Goal: Transaction & Acquisition: Purchase product/service

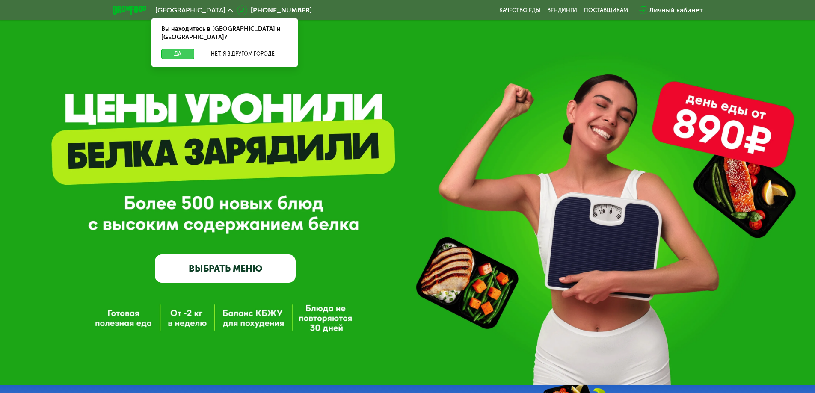
click at [181, 49] on button "Да" at bounding box center [177, 54] width 33 height 10
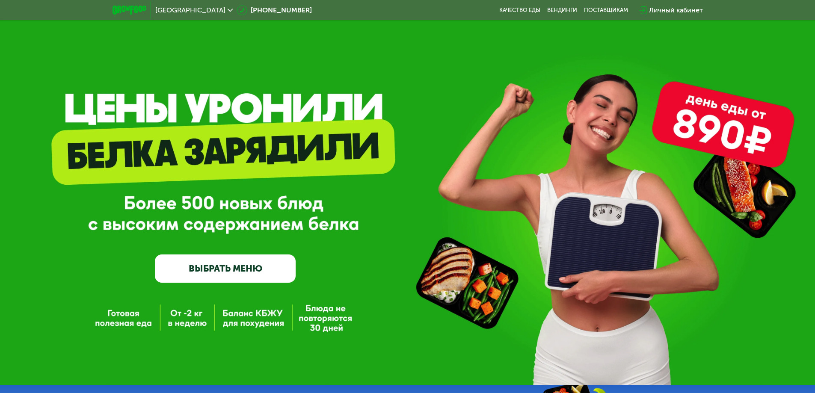
click at [230, 281] on link "ВЫБРАТЬ МЕНЮ" at bounding box center [225, 268] width 141 height 28
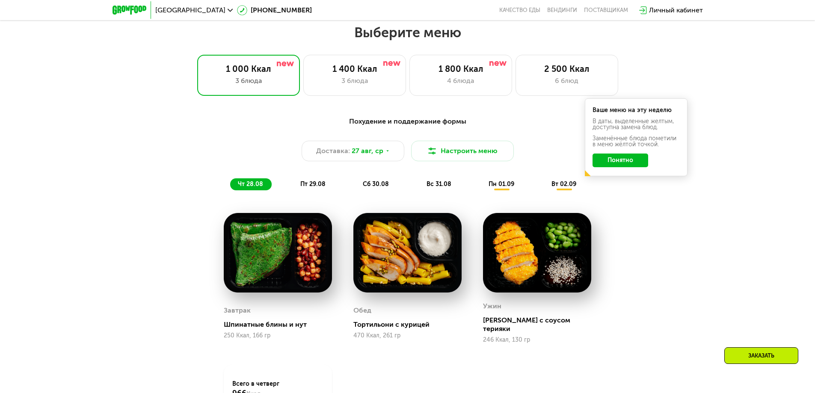
scroll to position [462, 0]
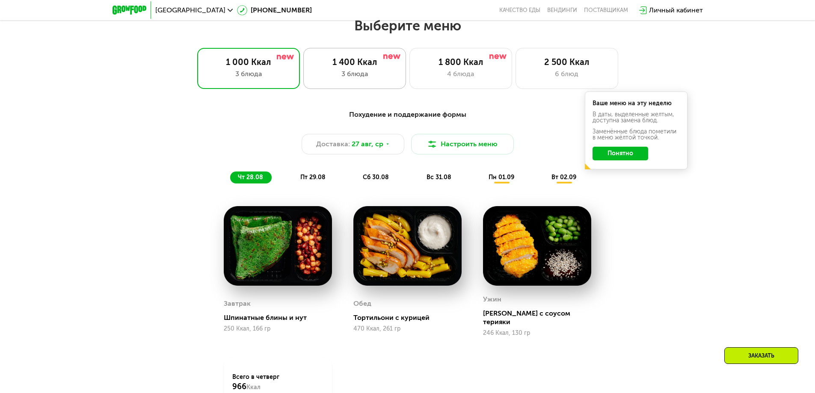
click at [366, 67] on div "1 400 Ккал" at bounding box center [354, 62] width 85 height 10
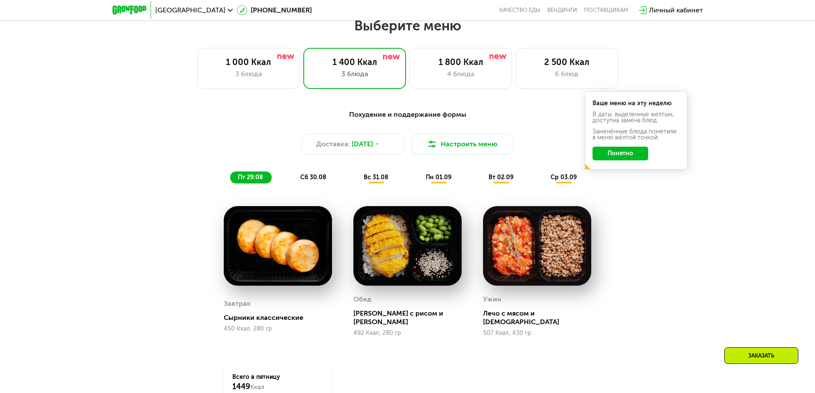
click at [630, 154] on button "Понятно" at bounding box center [620, 154] width 56 height 14
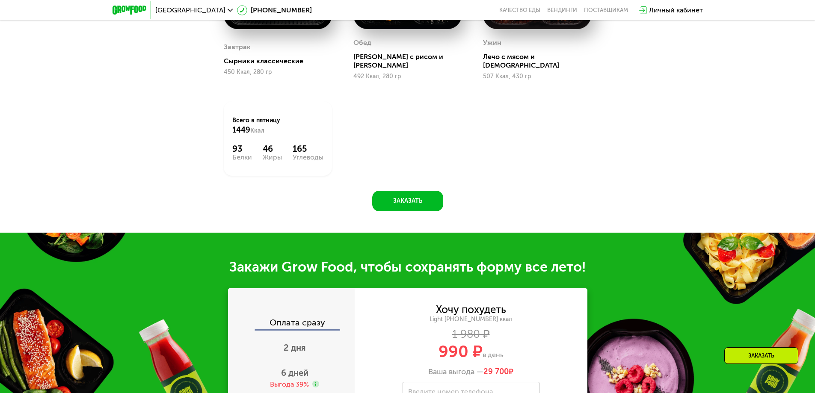
scroll to position [890, 0]
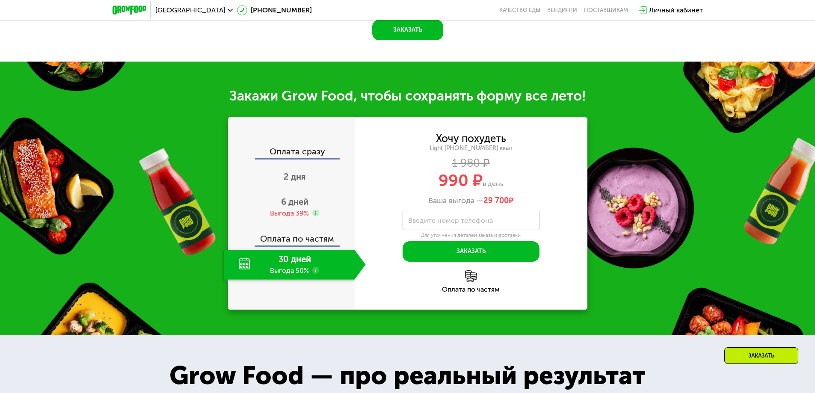
click at [271, 264] on div "30 дней Выгода 50%" at bounding box center [289, 265] width 131 height 30
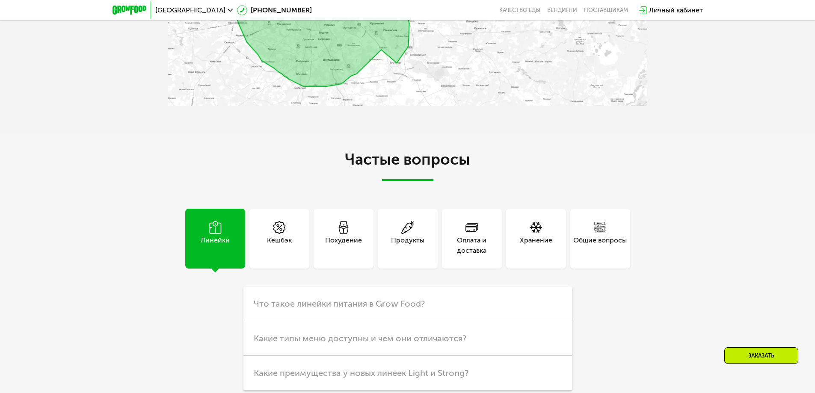
scroll to position [2258, 0]
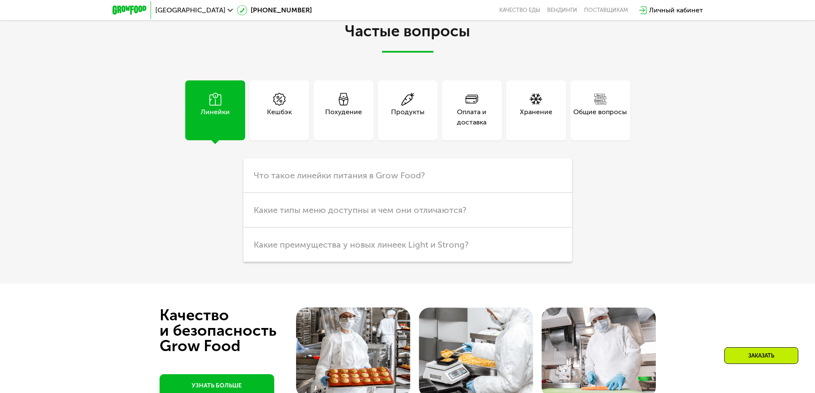
drag, startPoint x: 329, startPoint y: 121, endPoint x: 385, endPoint y: 138, distance: 58.1
click at [329, 121] on div "Похудение" at bounding box center [344, 110] width 60 height 60
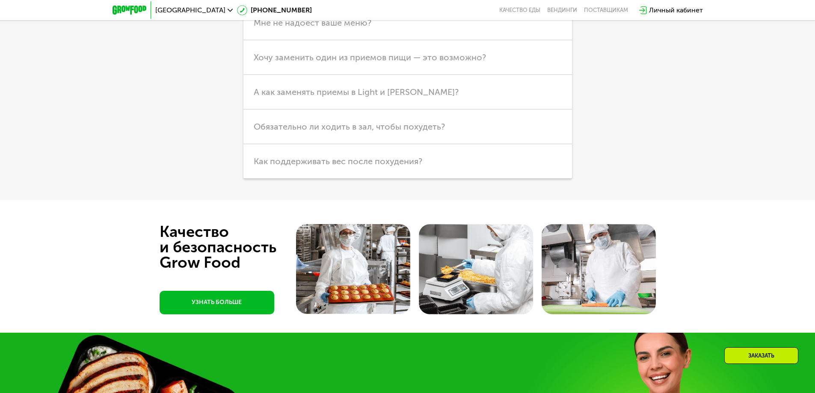
scroll to position [2387, 0]
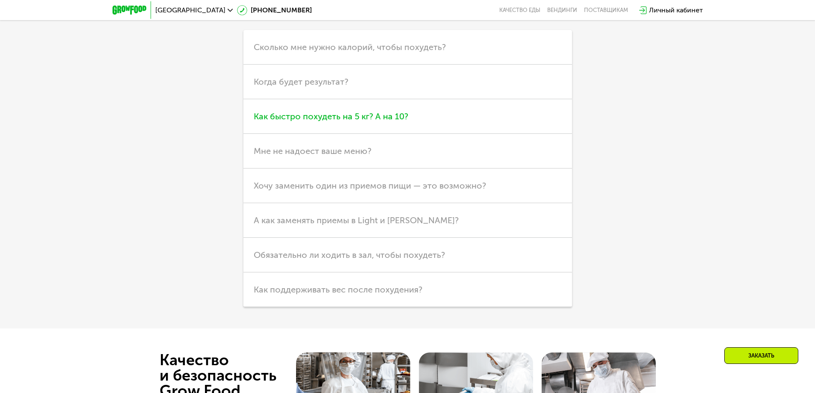
click at [325, 116] on h3 "Как быстро похудеть на 5 кг? А на 10?" at bounding box center [407, 116] width 328 height 35
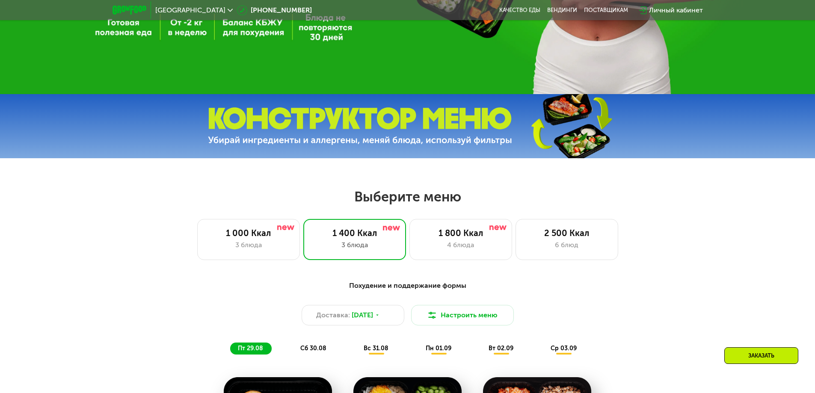
scroll to position [0, 0]
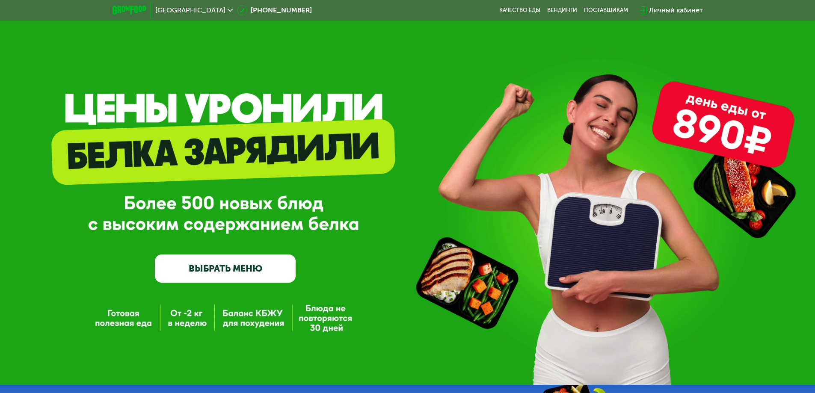
click at [221, 283] on link "ВЫБРАТЬ МЕНЮ" at bounding box center [225, 268] width 141 height 28
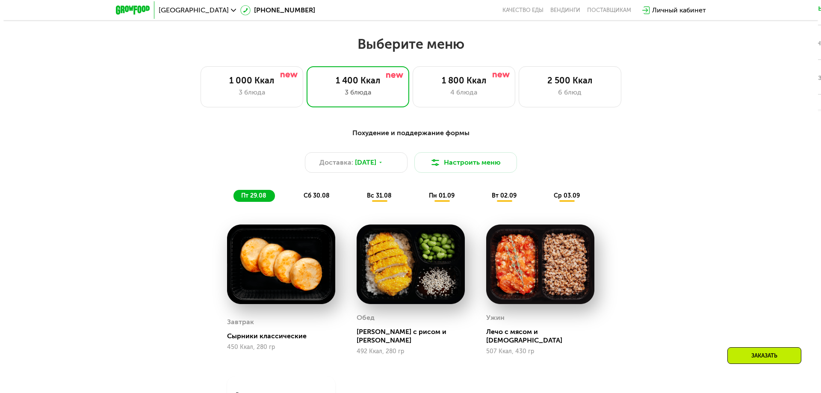
scroll to position [462, 0]
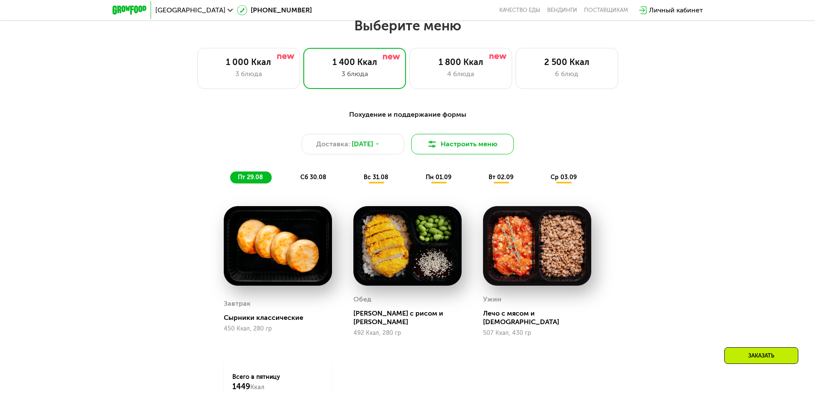
click at [484, 143] on button "Настроить меню" at bounding box center [462, 144] width 103 height 21
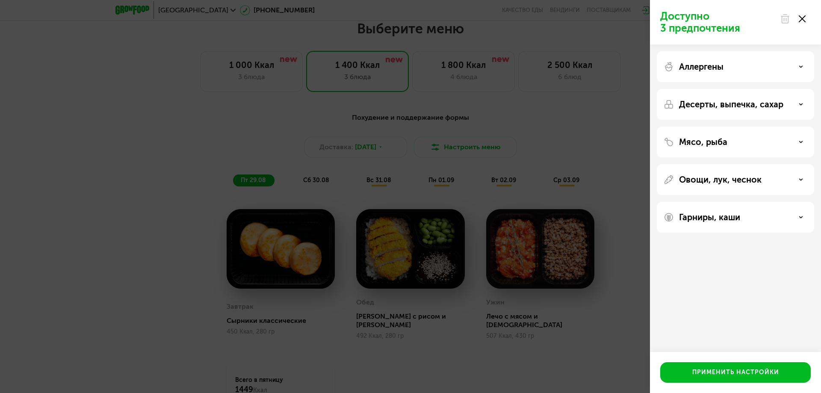
click at [709, 139] on p "Мясо, рыба" at bounding box center [703, 142] width 48 height 10
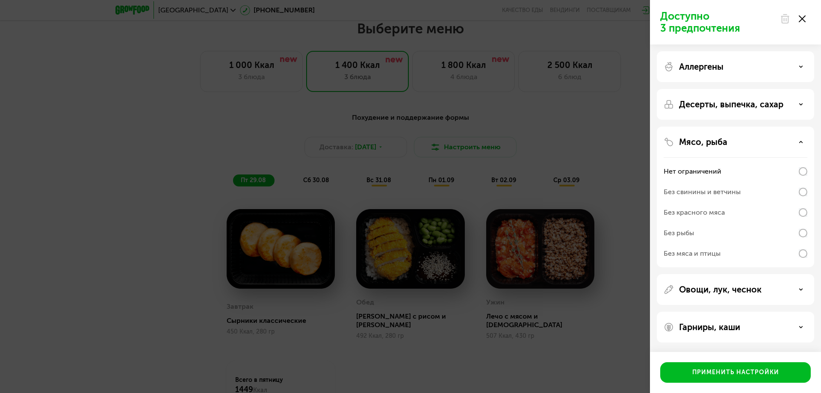
click at [799, 104] on icon at bounding box center [801, 104] width 4 height 4
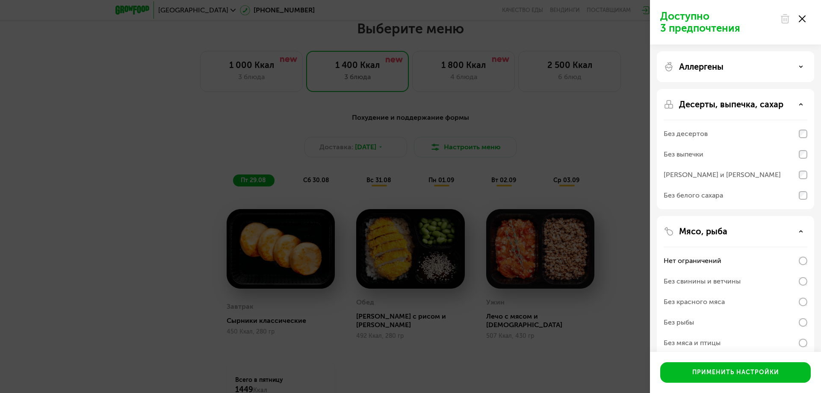
click at [799, 104] on icon at bounding box center [801, 104] width 4 height 4
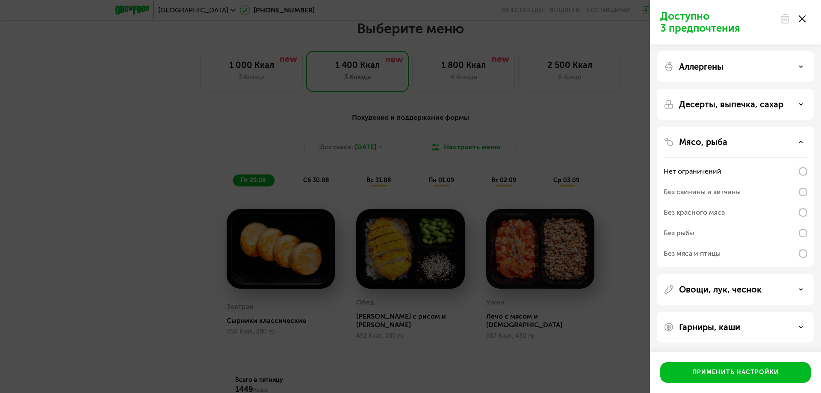
click at [806, 18] on div at bounding box center [793, 18] width 36 height 17
click at [802, 290] on use at bounding box center [801, 289] width 3 height 1
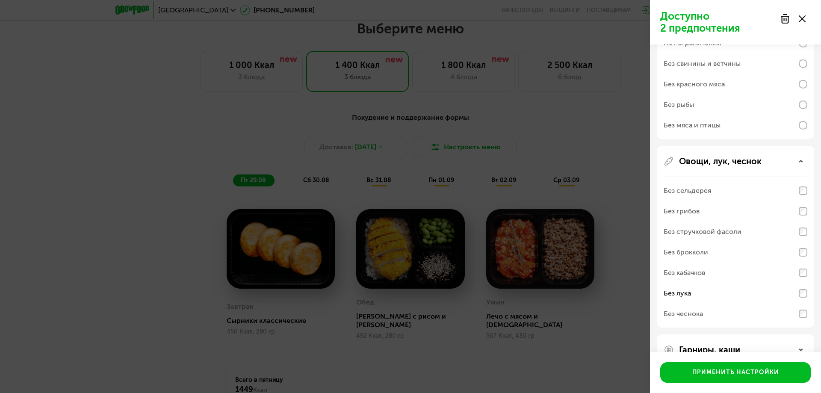
scroll to position [150, 0]
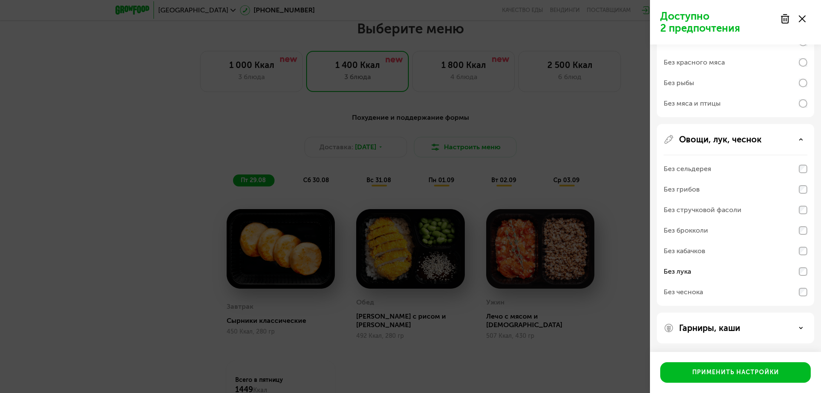
click at [800, 330] on icon at bounding box center [801, 328] width 4 height 4
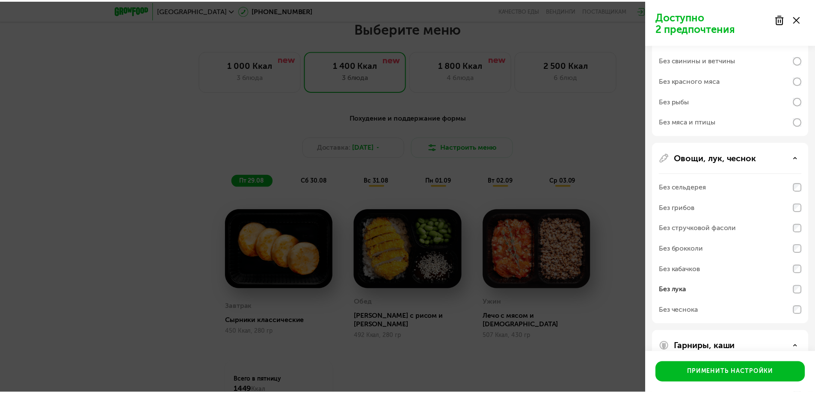
scroll to position [0, 0]
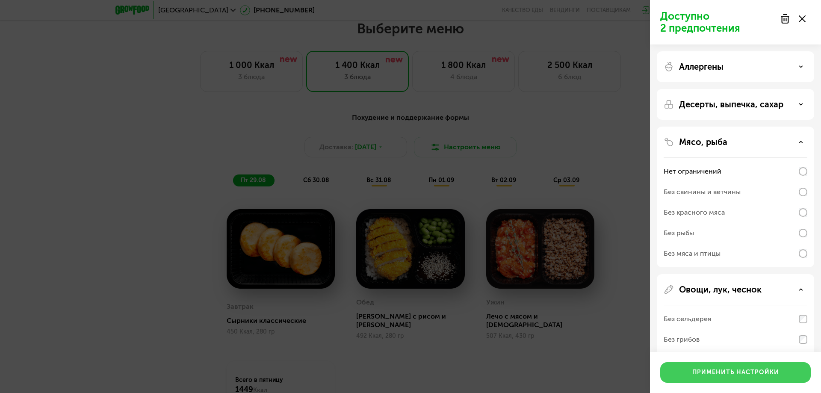
click at [712, 370] on div "Применить настройки" at bounding box center [735, 372] width 87 height 9
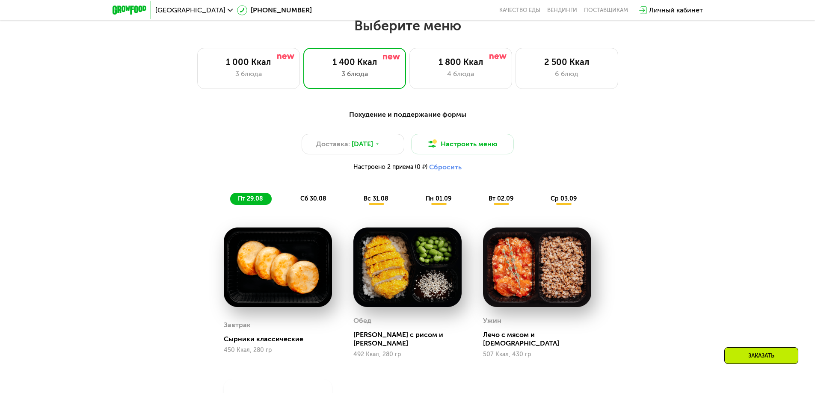
click at [309, 202] on span "сб 30.08" at bounding box center [313, 198] width 26 height 7
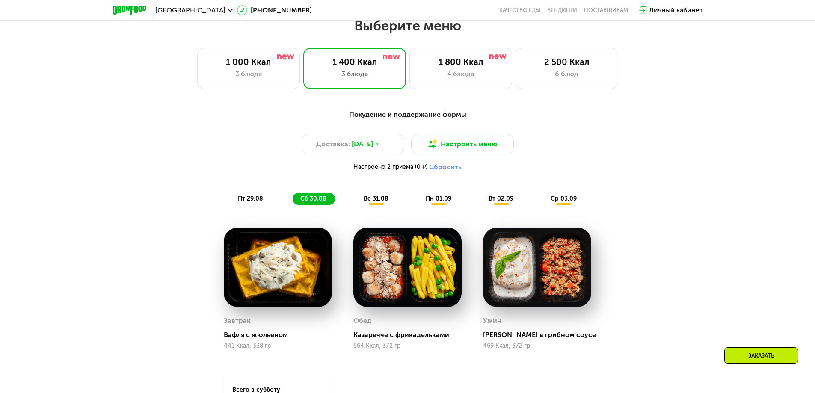
click at [418, 205] on div "вс 31.08" at bounding box center [439, 199] width 42 height 12
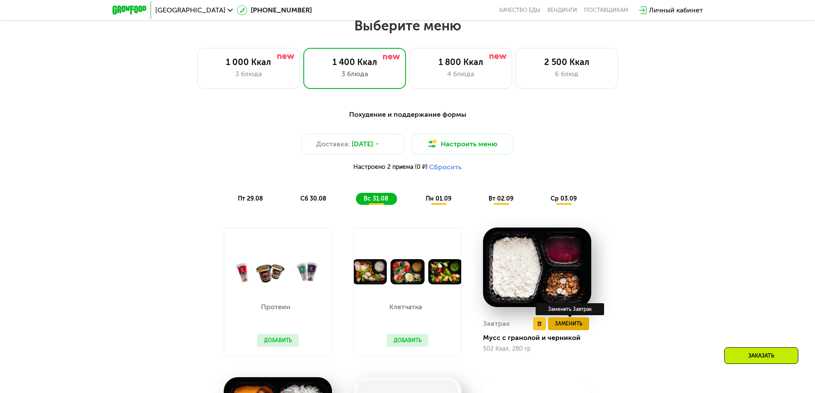
click at [569, 327] on span "Заменить" at bounding box center [568, 324] width 27 height 9
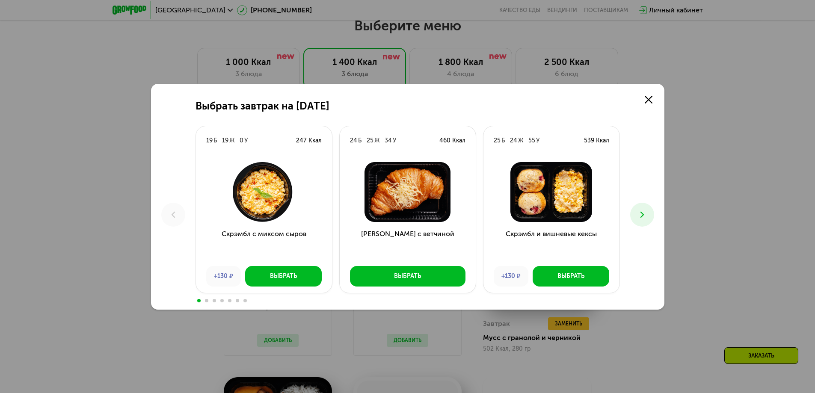
click at [644, 215] on icon at bounding box center [642, 215] width 10 height 10
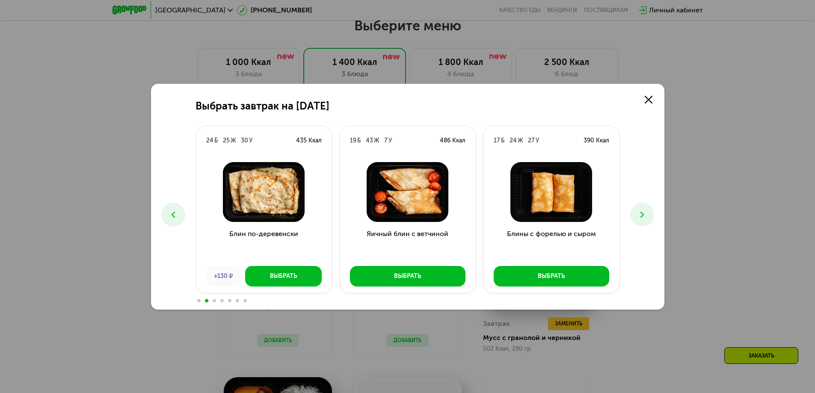
click at [644, 215] on icon at bounding box center [642, 215] width 10 height 10
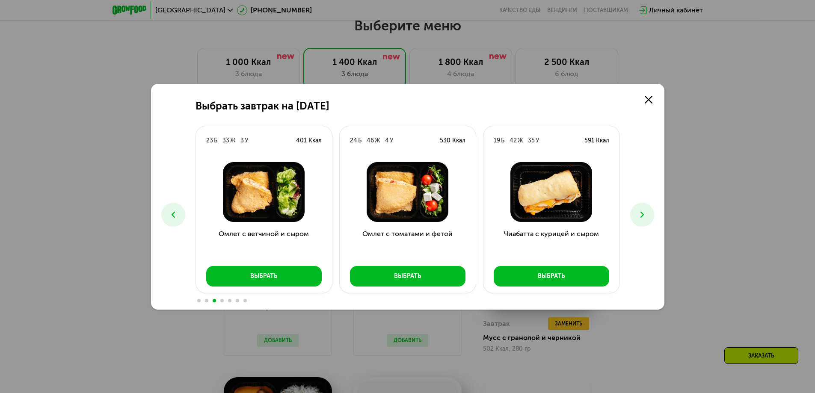
click at [644, 215] on icon at bounding box center [642, 215] width 10 height 10
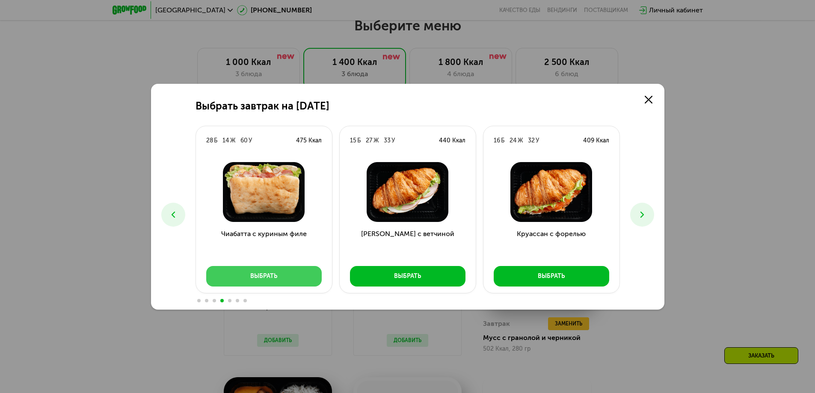
click at [256, 271] on button "Выбрать" at bounding box center [263, 276] width 115 height 21
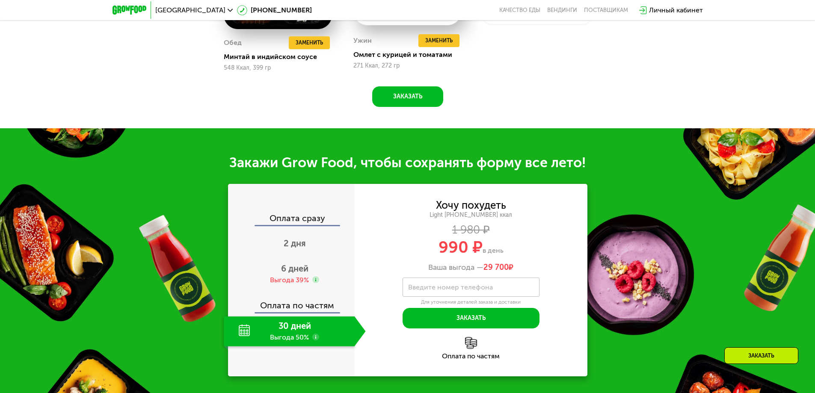
scroll to position [975, 0]
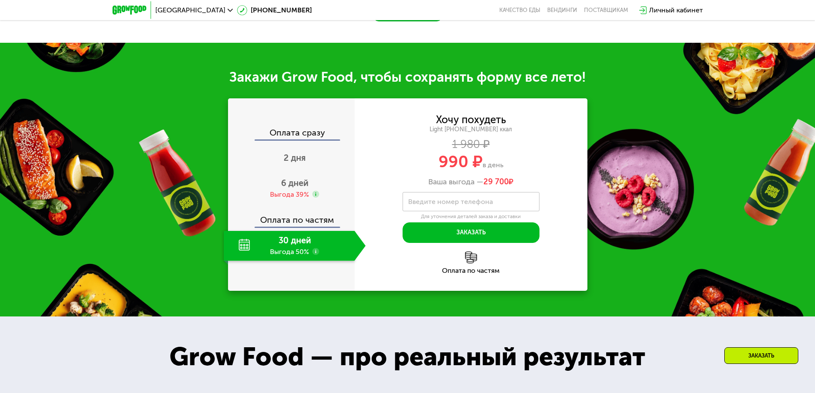
click at [304, 126] on div "Оплата сразу 2 дня 6 дней Выгода 39% Оплата по частям 30 дней Выгода 50%" at bounding box center [291, 194] width 127 height 192
click at [305, 136] on div "Оплата сразу" at bounding box center [292, 133] width 126 height 11
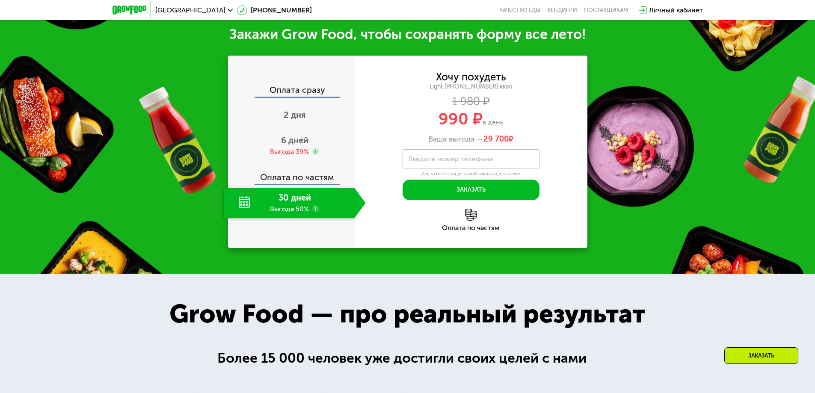
scroll to position [1061, 0]
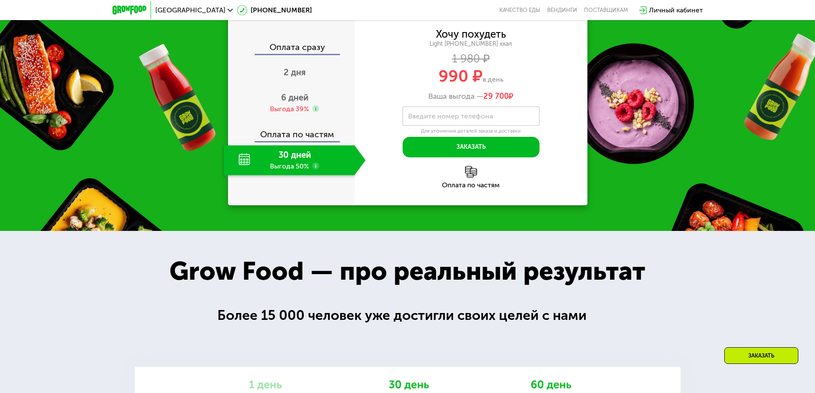
click at [295, 166] on div "30 дней Выгода 50%" at bounding box center [289, 160] width 131 height 30
click at [244, 166] on div "30 дней Выгода 50%" at bounding box center [289, 160] width 131 height 30
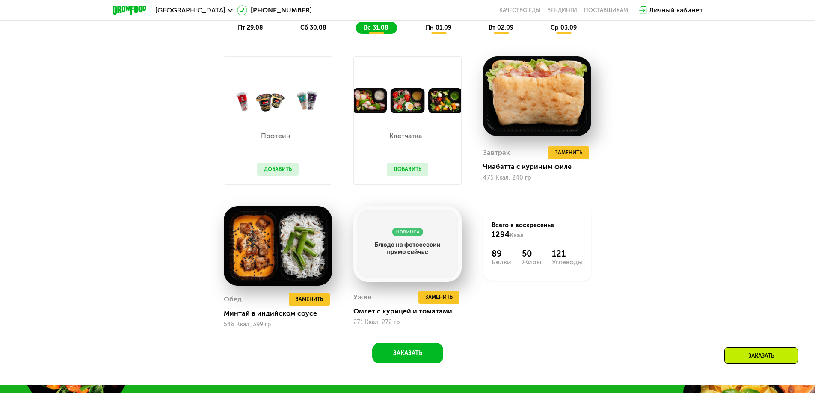
scroll to position [419, 0]
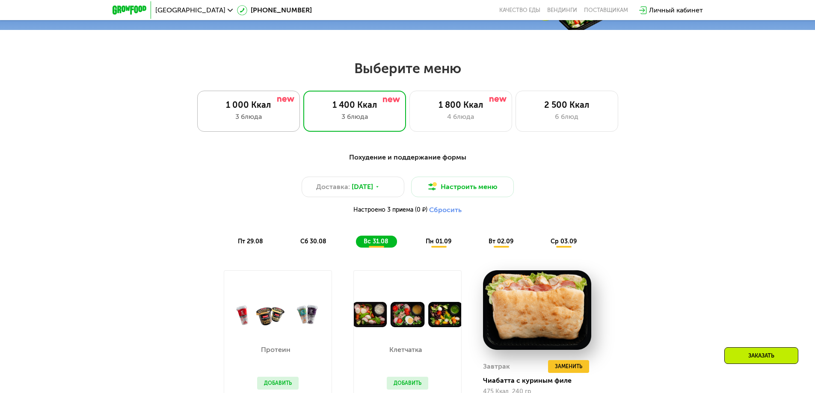
click at [248, 105] on div "1 000 Ккал" at bounding box center [248, 105] width 85 height 10
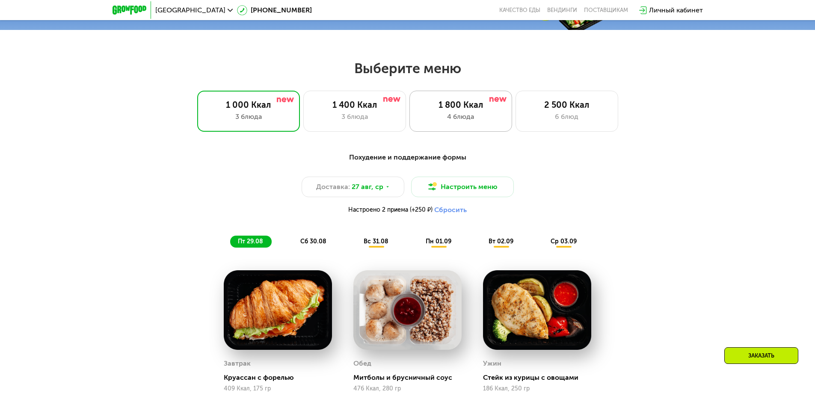
click at [378, 117] on div "3 блюда" at bounding box center [354, 117] width 85 height 10
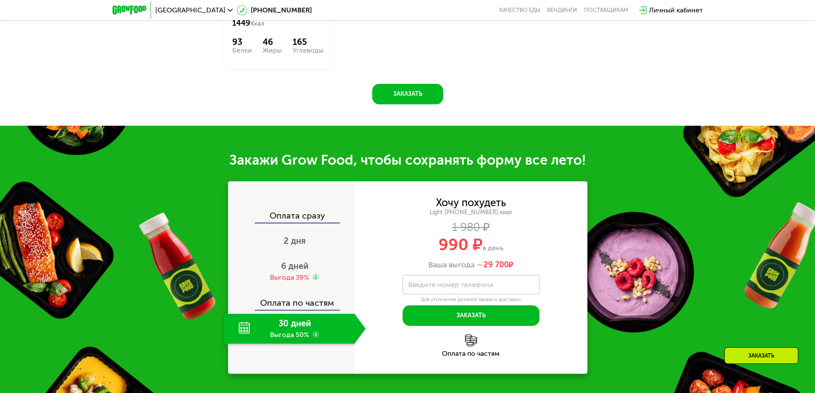
scroll to position [975, 0]
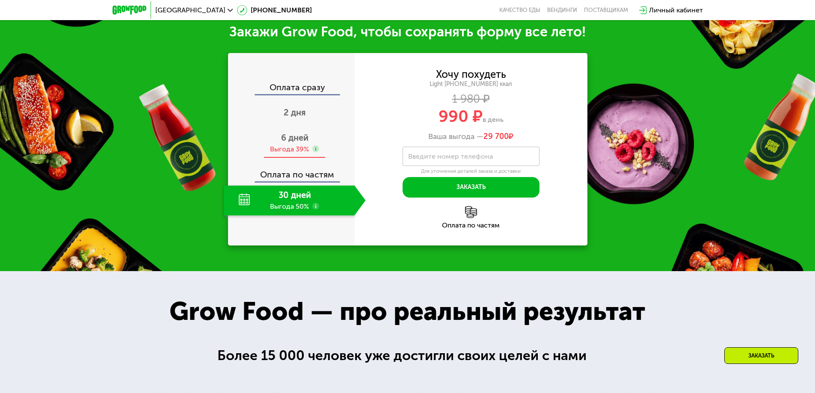
click at [287, 133] on span "6 дней" at bounding box center [294, 138] width 27 height 10
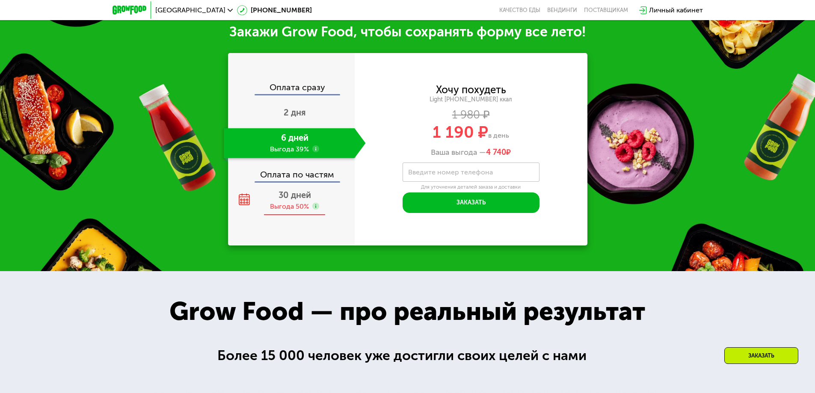
click at [290, 190] on span "30 дней" at bounding box center [294, 195] width 33 height 10
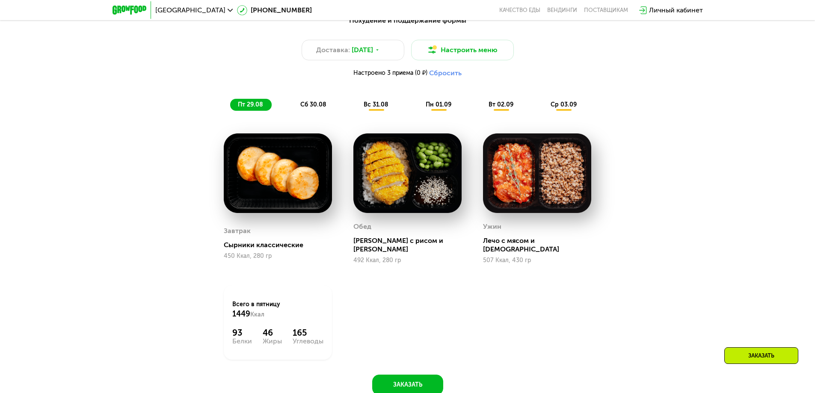
scroll to position [599, 0]
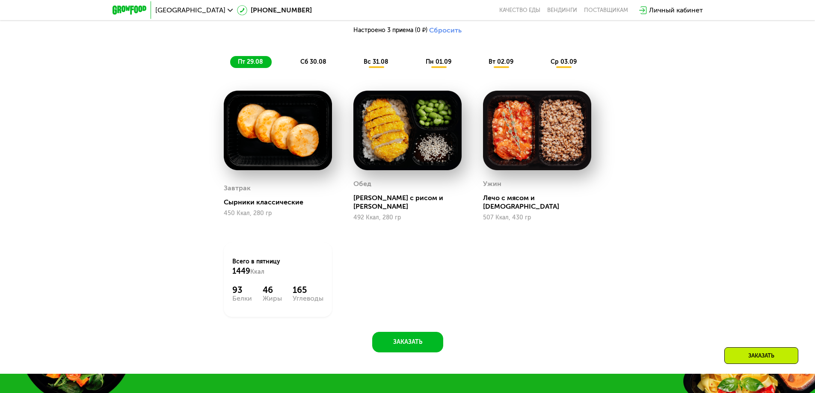
click at [566, 62] on span "ср 03.09" at bounding box center [563, 61] width 26 height 7
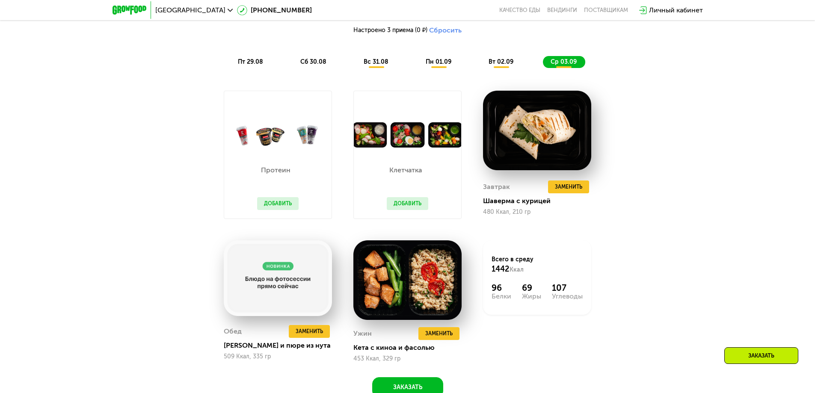
click at [419, 141] on img at bounding box center [407, 134] width 107 height 25
click at [271, 145] on img at bounding box center [277, 134] width 107 height 25
click at [278, 203] on button "Добавить" at bounding box center [277, 203] width 41 height 13
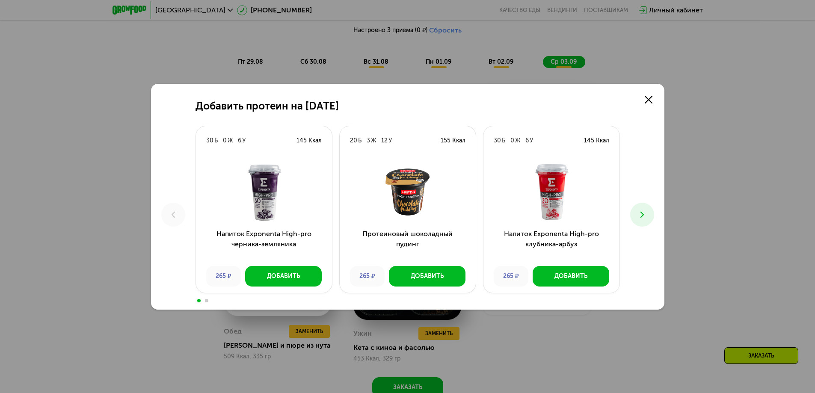
click at [643, 219] on icon at bounding box center [642, 215] width 10 height 10
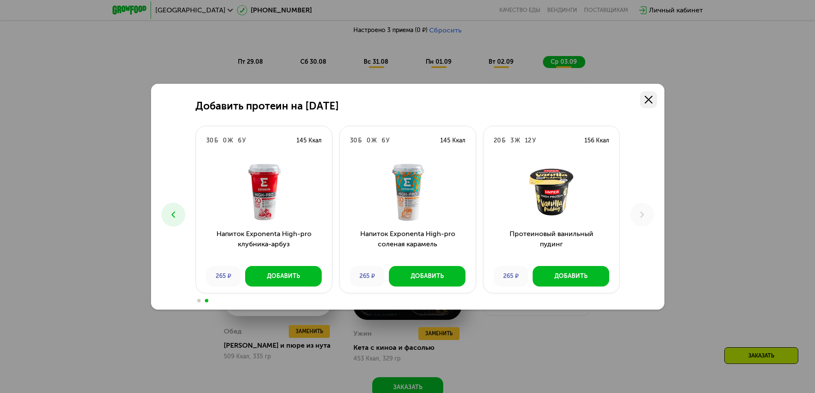
click at [648, 100] on use at bounding box center [649, 100] width 8 height 8
